Goal: Task Accomplishment & Management: Manage account settings

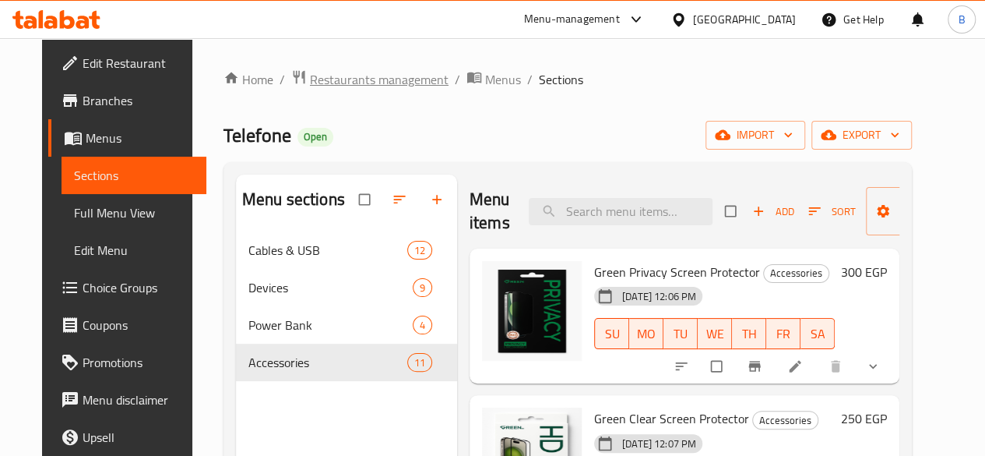
click at [375, 72] on span "Restaurants management" at bounding box center [379, 79] width 139 height 19
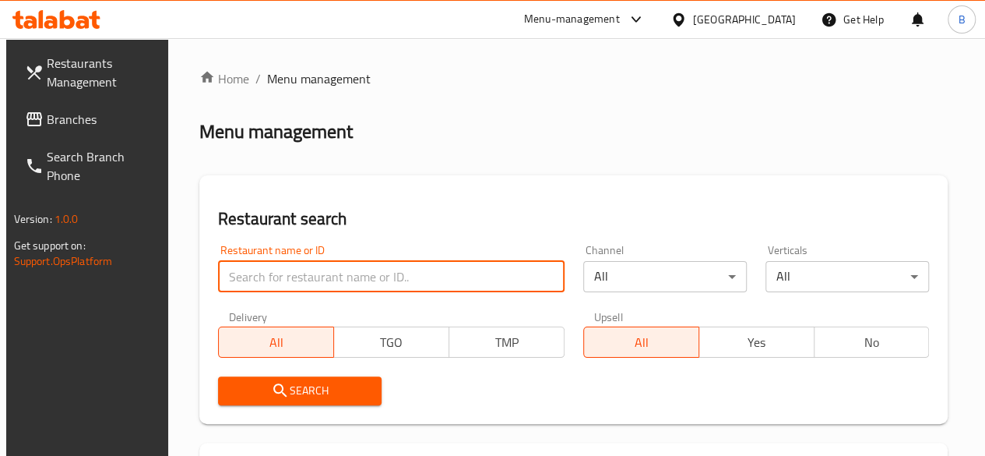
click at [316, 266] on input "search" at bounding box center [391, 276] width 346 height 31
type input "Phill"
click button "Search" at bounding box center [300, 390] width 164 height 29
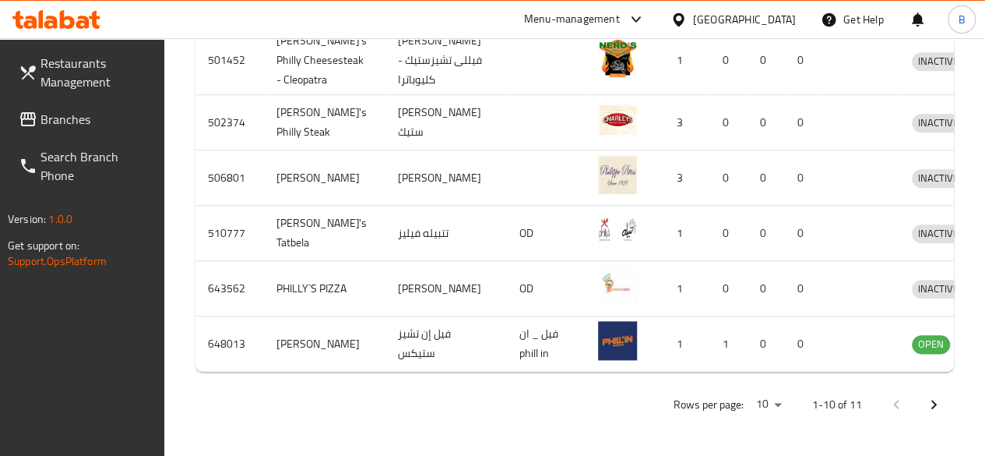
scroll to position [941, 0]
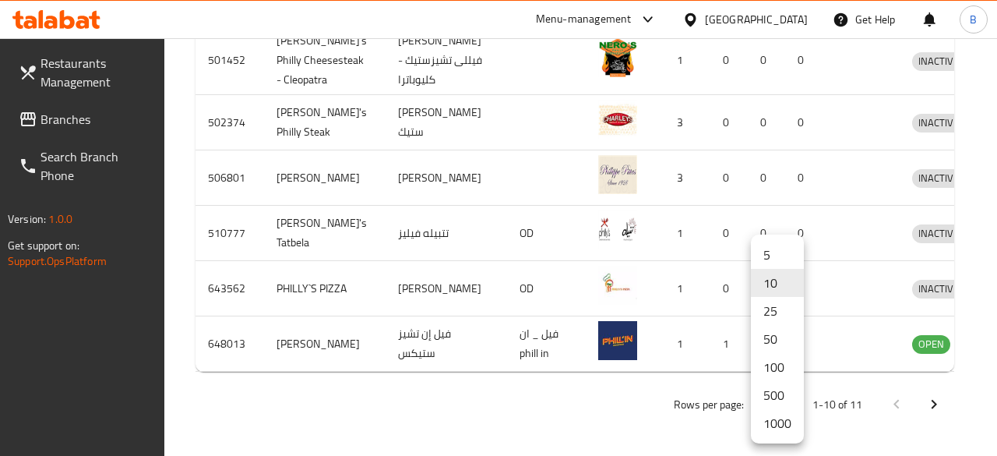
click at [764, 427] on li "1000" at bounding box center [777, 423] width 53 height 28
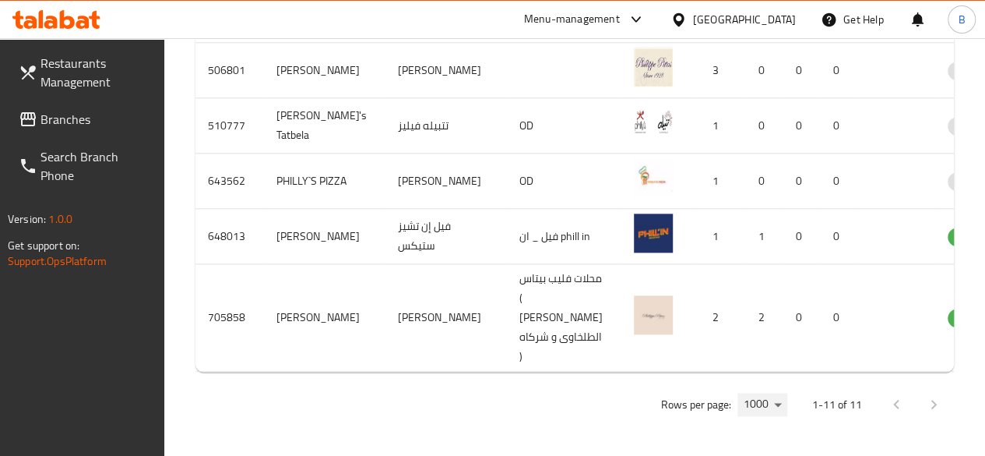
scroll to position [0, 13]
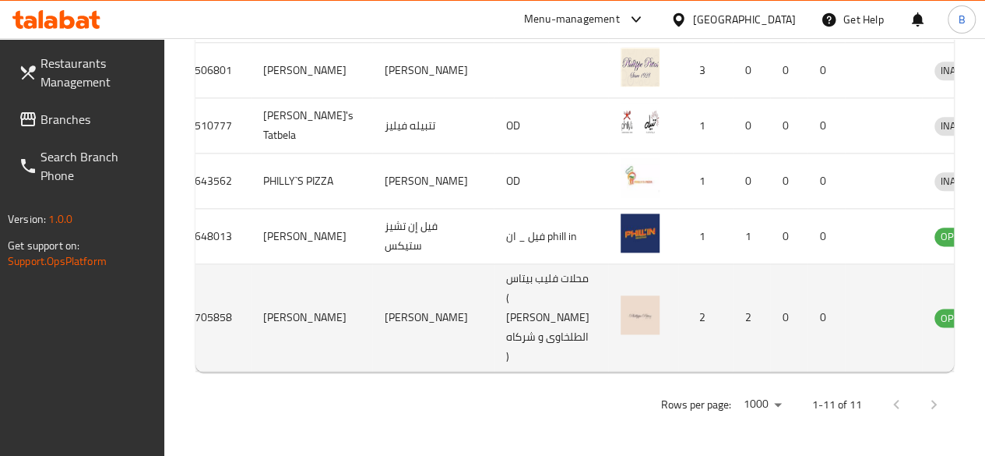
drag, startPoint x: 909, startPoint y: 283, endPoint x: 921, endPoint y: 284, distance: 11.7
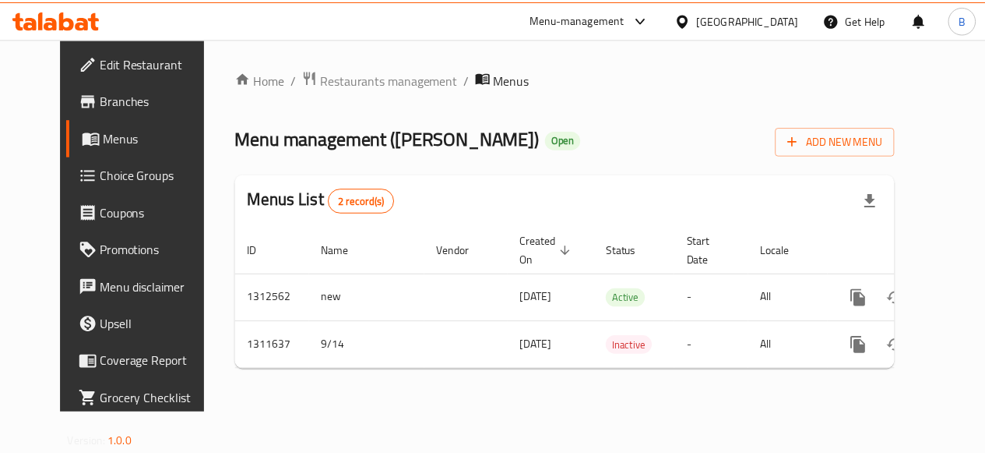
scroll to position [0, 5]
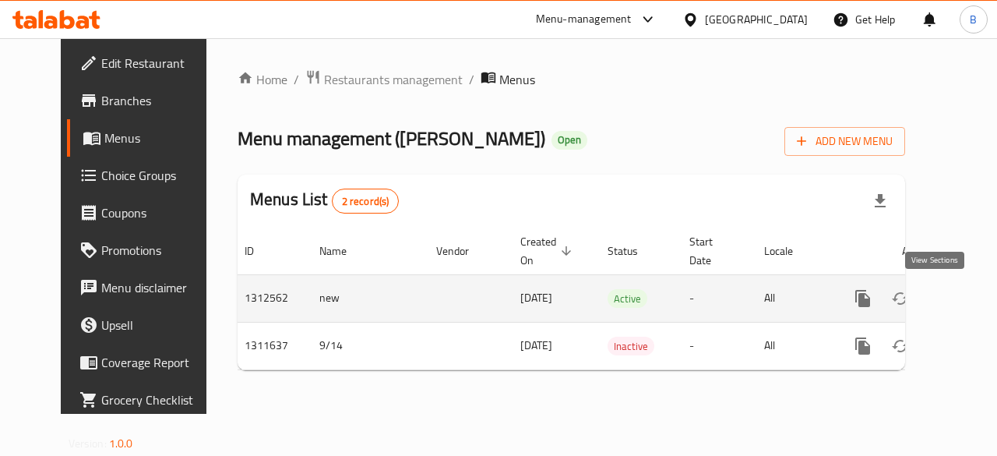
click at [966, 304] on icon "enhanced table" at bounding box center [975, 298] width 19 height 19
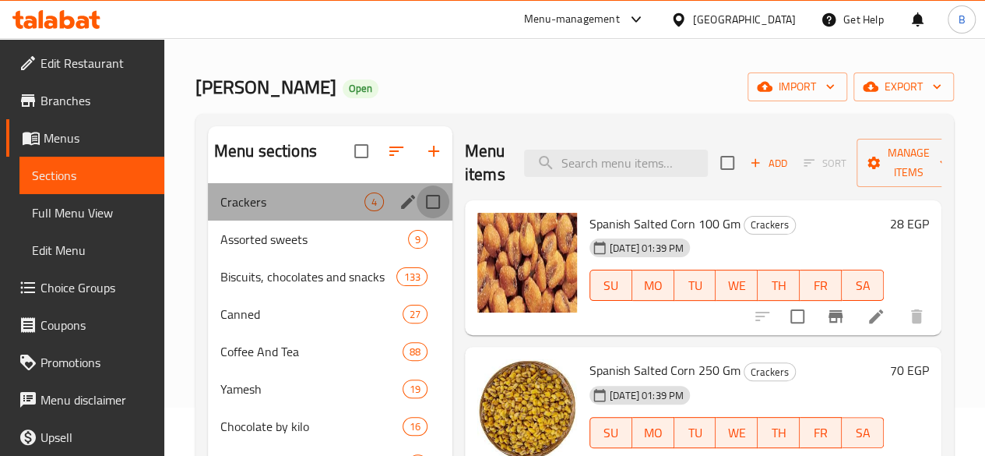
click at [417, 218] on input "Menu sections" at bounding box center [433, 201] width 33 height 33
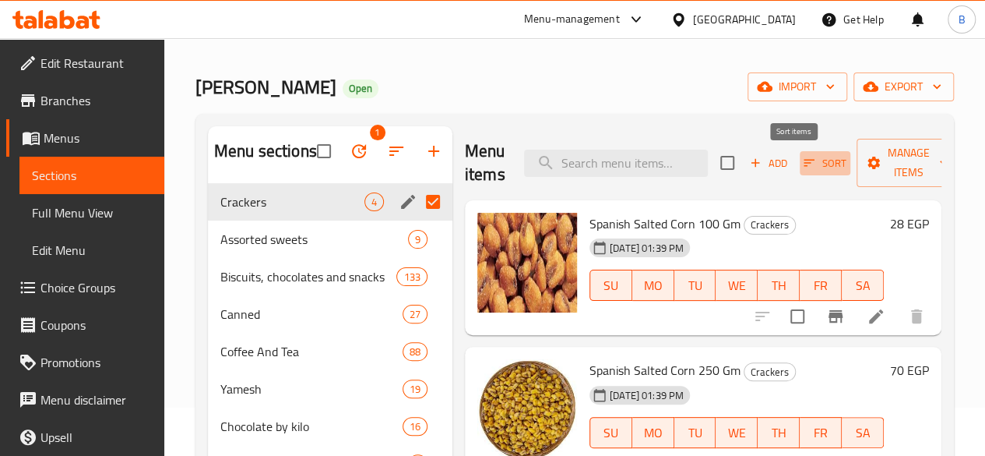
click at [804, 171] on span "Sort" at bounding box center [825, 163] width 43 height 18
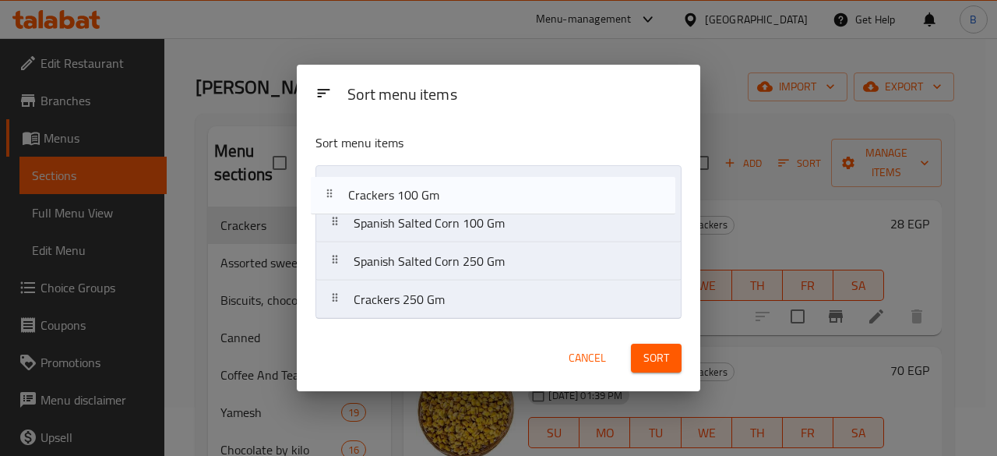
drag, startPoint x: 486, startPoint y: 262, endPoint x: 480, endPoint y: 190, distance: 72.6
click at [480, 190] on nav "Spanish Salted Corn 100 Gm Spanish Salted Corn 250 Gm Crackers 100 Gm Crackers …" at bounding box center [498, 242] width 366 height 154
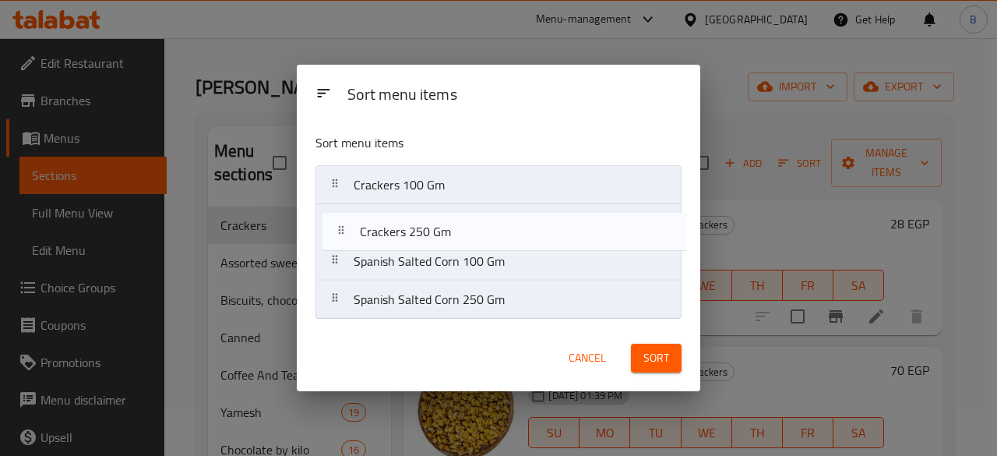
drag, startPoint x: 433, startPoint y: 300, endPoint x: 447, endPoint y: 210, distance: 90.6
click at [447, 210] on nav "Crackers 100 Gm Spanish Salted Corn 100 Gm Spanish Salted Corn 250 Gm Crackers …" at bounding box center [498, 242] width 366 height 154
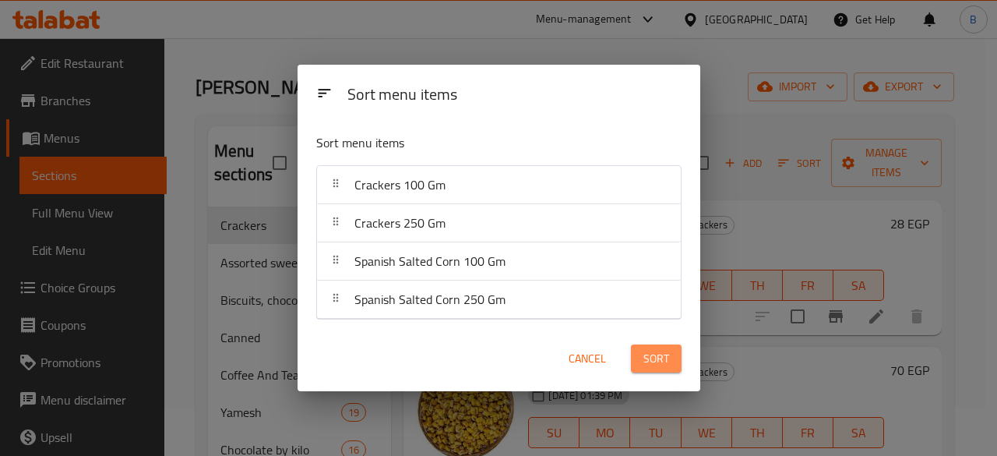
click at [662, 362] on span "Sort" at bounding box center [656, 358] width 26 height 19
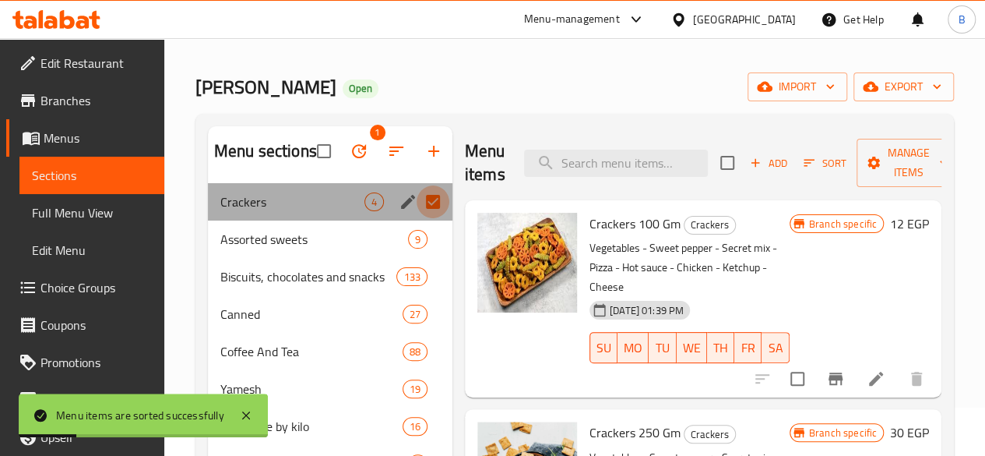
click at [417, 218] on input "Menu sections" at bounding box center [433, 201] width 33 height 33
checkbox input "false"
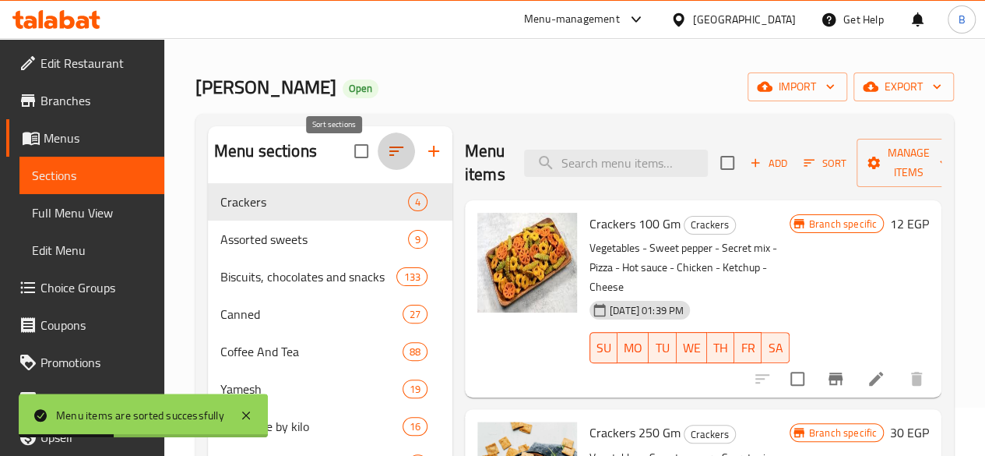
click at [387, 160] on icon "button" at bounding box center [396, 151] width 19 height 19
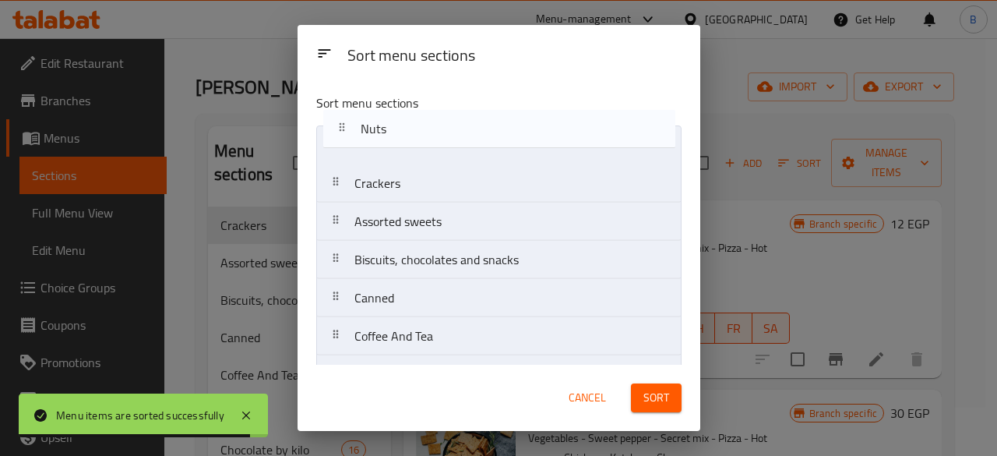
drag, startPoint x: 441, startPoint y: 357, endPoint x: 455, endPoint y: 141, distance: 216.9
click at [455, 141] on nav "Crackers Assorted sweets Biscuits, chocolates and snacks Canned Coffee And Tea …" at bounding box center [498, 316] width 365 height 383
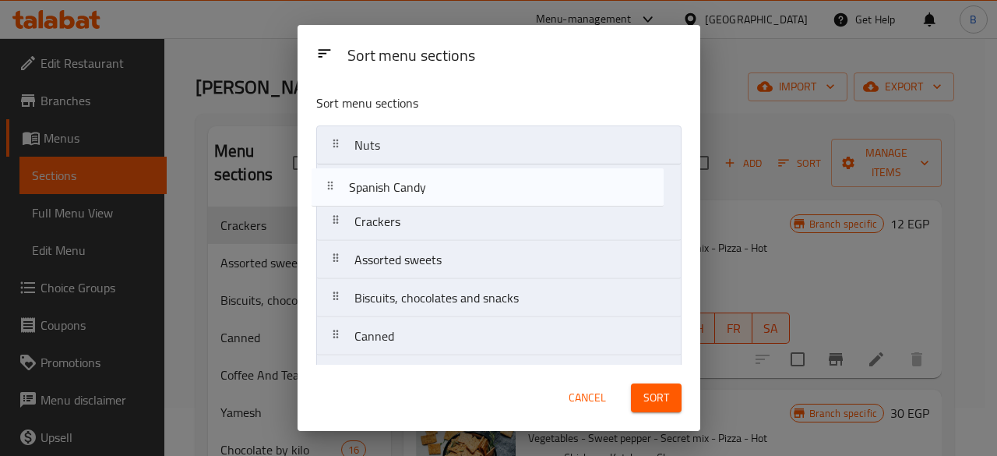
drag, startPoint x: 515, startPoint y: 343, endPoint x: 511, endPoint y: 185, distance: 158.1
click at [511, 185] on nav "Nuts Crackers Assorted sweets Biscuits, chocolates and snacks Canned Coffee And…" at bounding box center [498, 316] width 365 height 383
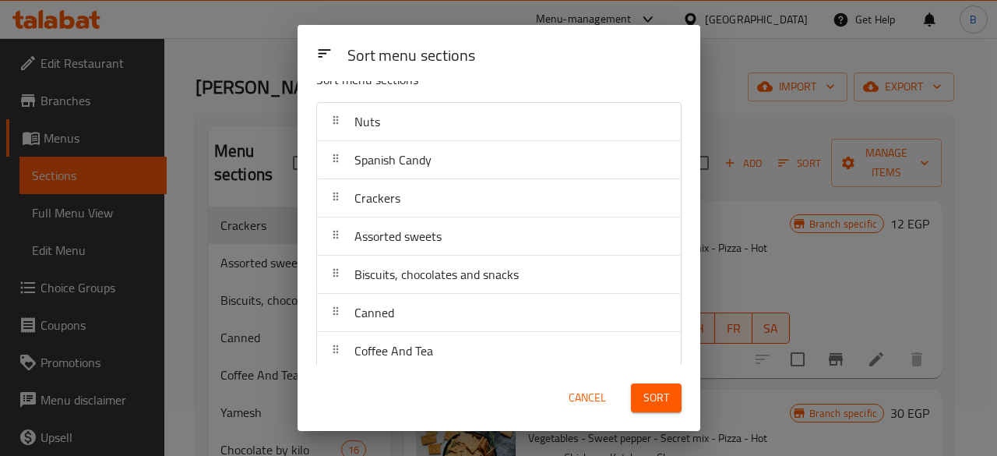
scroll to position [23, 0]
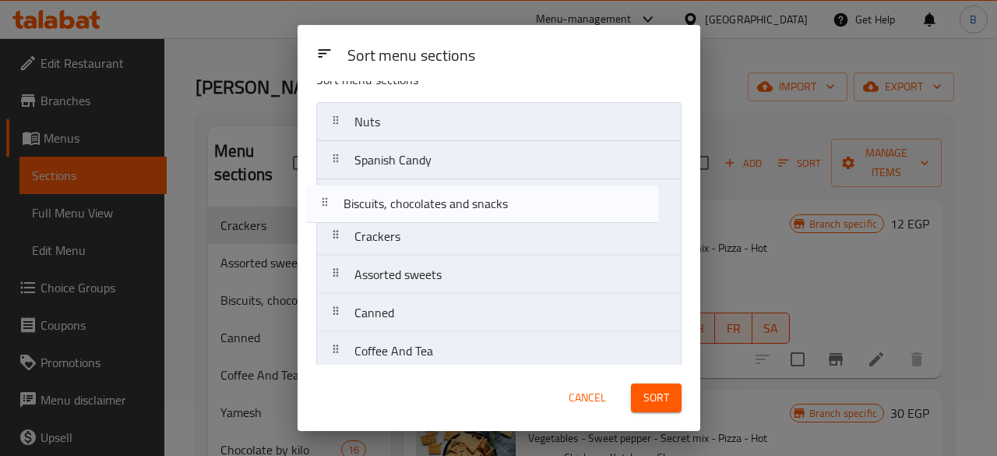
drag, startPoint x: 524, startPoint y: 269, endPoint x: 512, endPoint y: 195, distance: 74.1
click at [512, 195] on nav "Nuts Spanish Candy Crackers Assorted sweets Biscuits, chocolates and snacks Can…" at bounding box center [498, 293] width 365 height 383
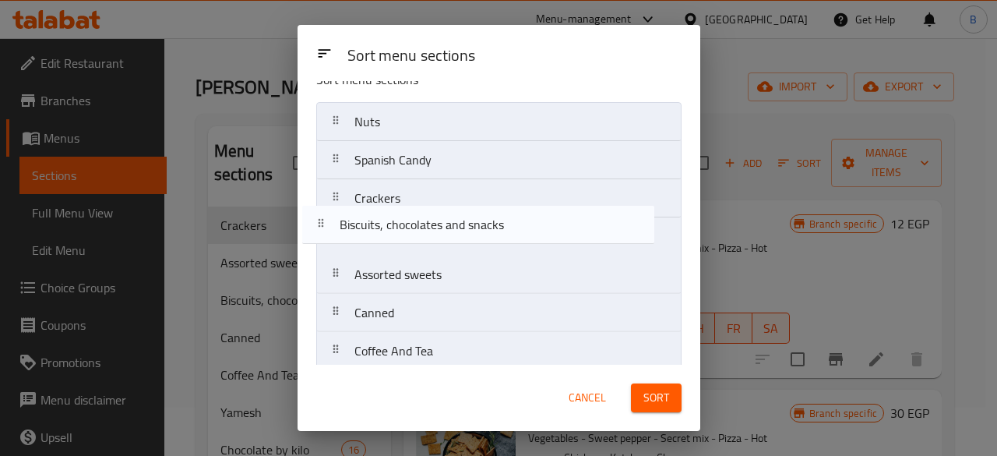
drag, startPoint x: 512, startPoint y: 195, endPoint x: 497, endPoint y: 230, distance: 38.3
click at [497, 230] on nav "Nuts Spanish Candy Biscuits, chocolates and snacks Crackers Assorted sweets Can…" at bounding box center [498, 293] width 365 height 383
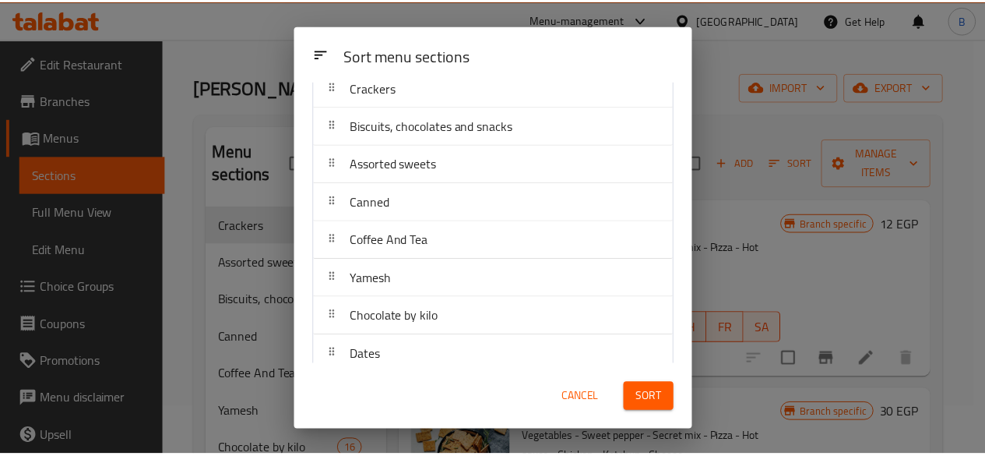
scroll to position [146, 0]
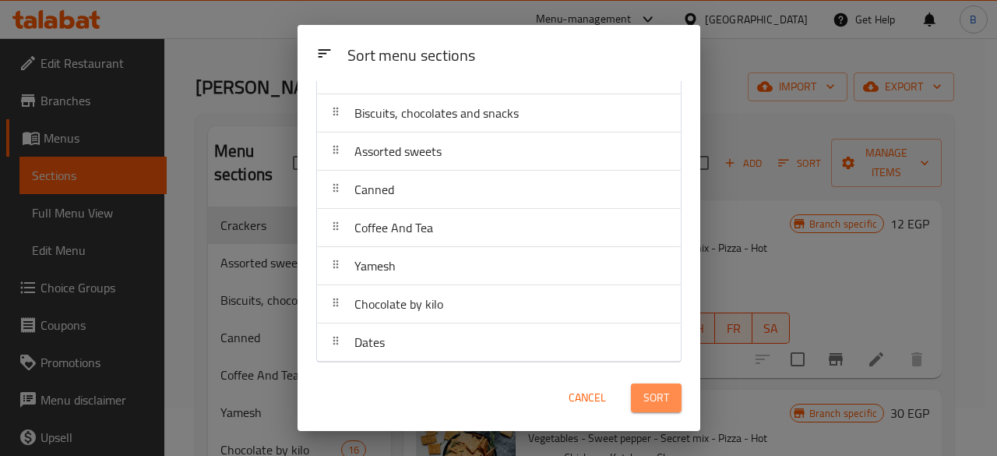
click at [655, 398] on span "Sort" at bounding box center [656, 397] width 26 height 19
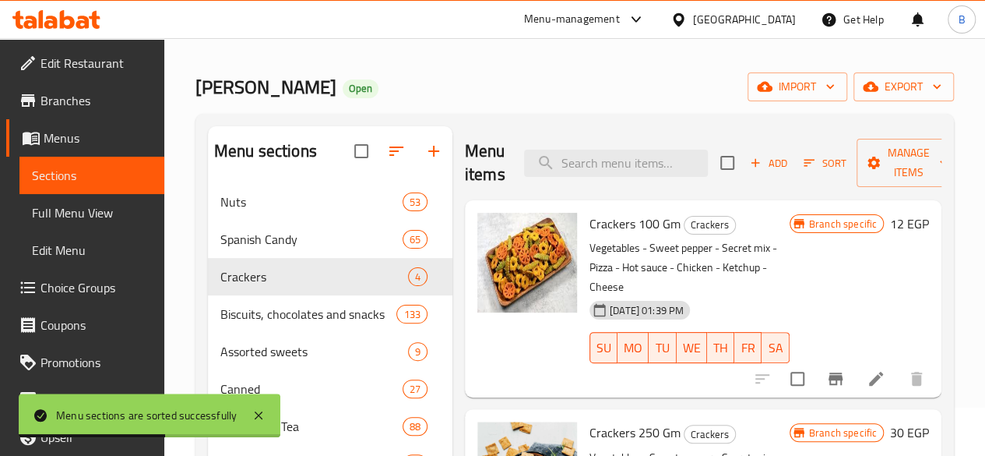
click at [377, 83] on div "[PERSON_NAME] Open import export" at bounding box center [574, 86] width 758 height 29
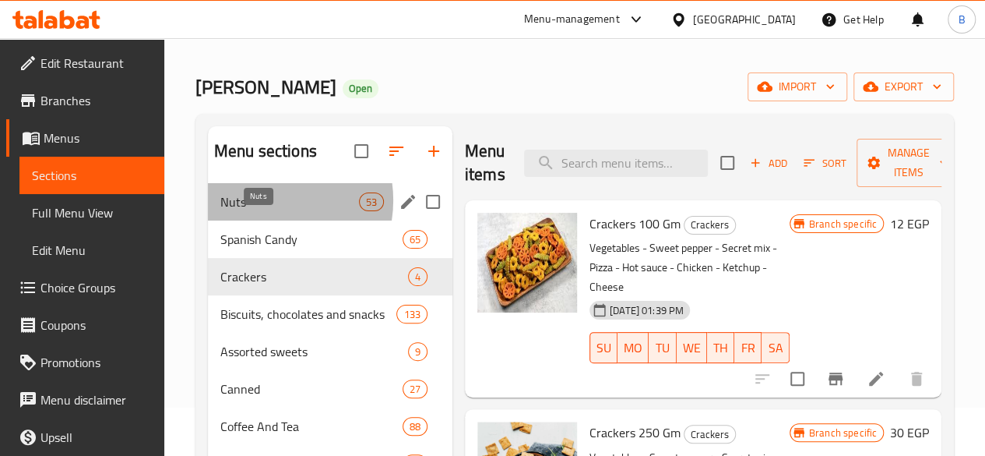
click at [263, 211] on span "Nuts" at bounding box center [289, 201] width 139 height 19
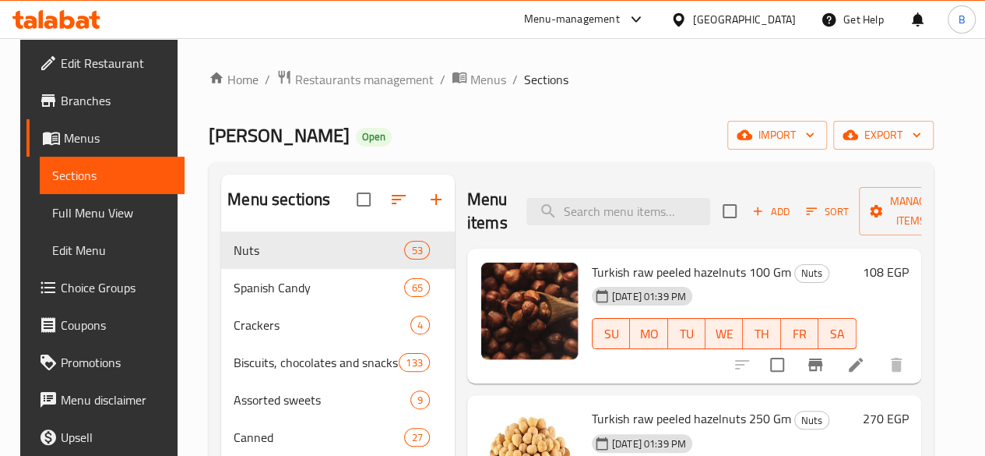
click at [567, 99] on div "Home / Restaurants management / Menus / Sections [PERSON_NAME] Open import expo…" at bounding box center [571, 371] width 725 height 604
